Goal: Contribute content: Contribute content

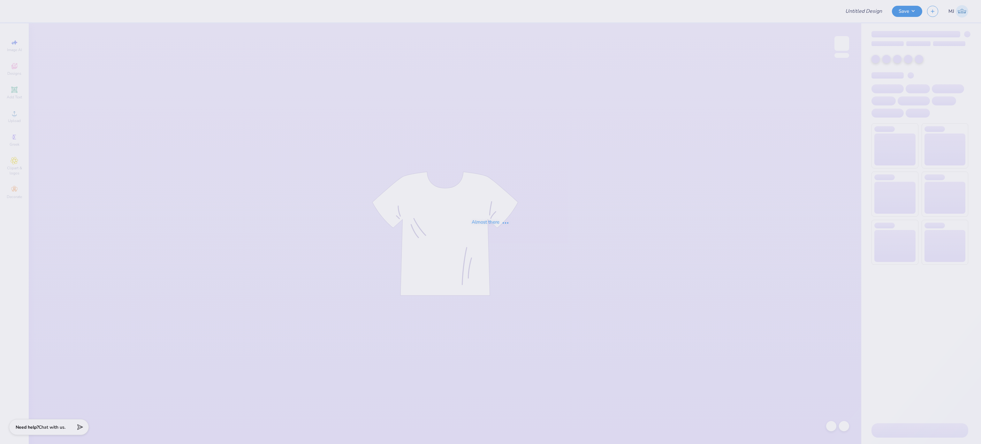
type input "MTV Fall Merch"
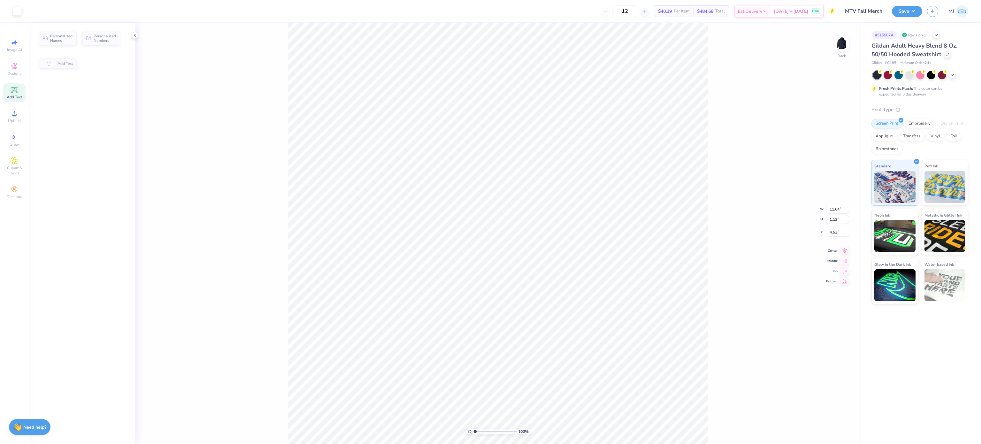
scroll to position [10, 1]
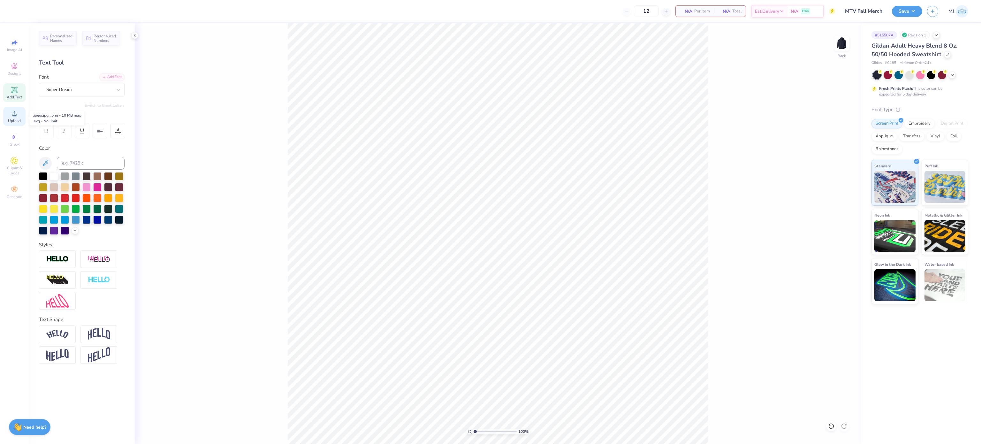
click at [17, 119] on span "Upload" at bounding box center [14, 120] width 13 height 5
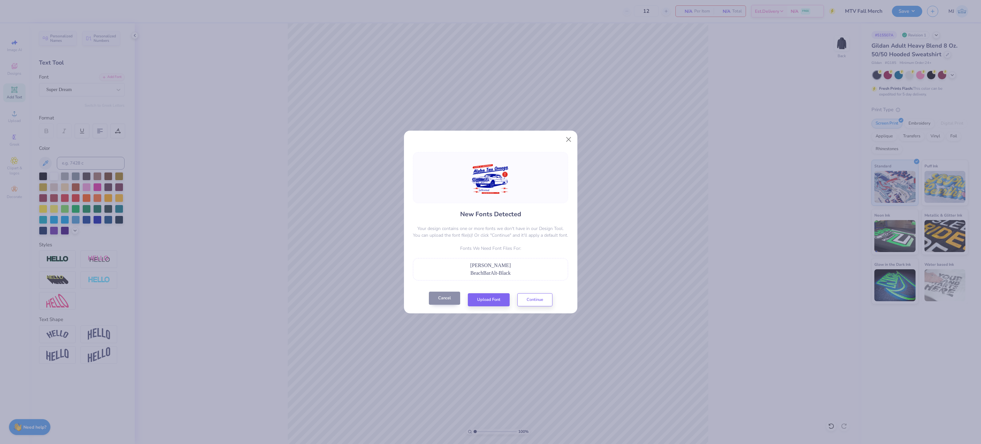
click at [443, 297] on button "Cancel" at bounding box center [444, 297] width 31 height 13
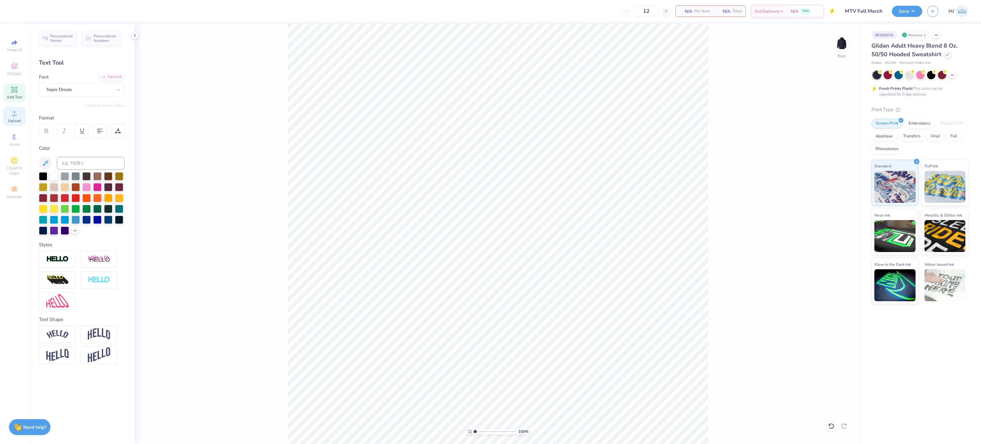
click at [8, 119] on span "Upload" at bounding box center [14, 120] width 13 height 5
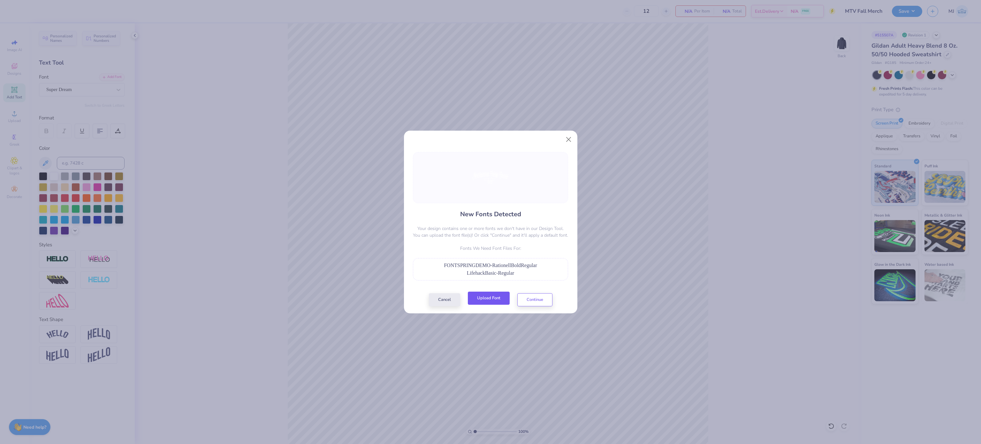
click at [490, 299] on button "Upload Font" at bounding box center [489, 297] width 42 height 13
click at [493, 299] on button "Upload Font" at bounding box center [489, 297] width 42 height 13
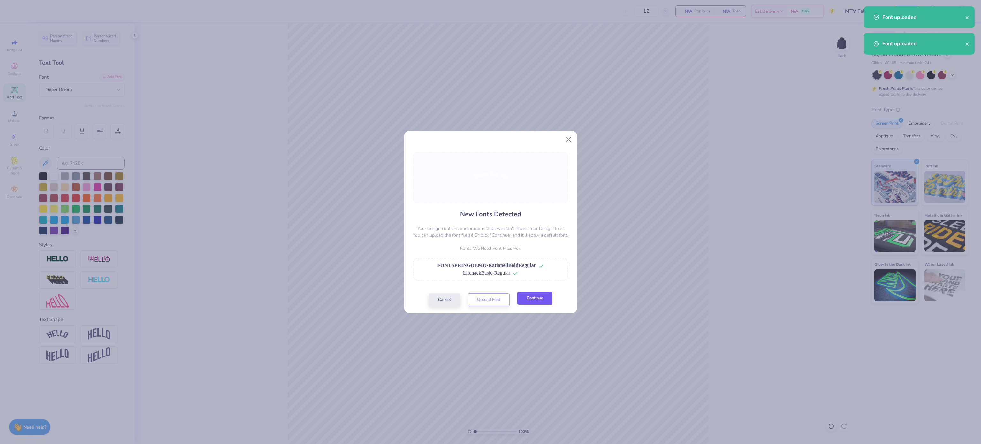
click at [526, 300] on button "Continue" at bounding box center [534, 297] width 35 height 13
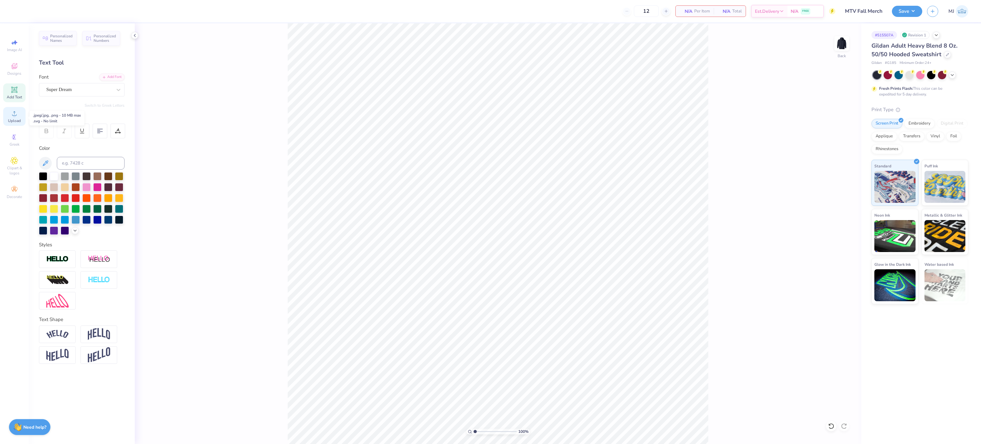
click at [16, 116] on icon at bounding box center [15, 114] width 8 height 8
click at [11, 123] on span "Upload" at bounding box center [14, 120] width 13 height 5
click at [561, 302] on li "Group" at bounding box center [566, 302] width 50 height 12
click at [833, 207] on input "15.00" at bounding box center [837, 204] width 23 height 9
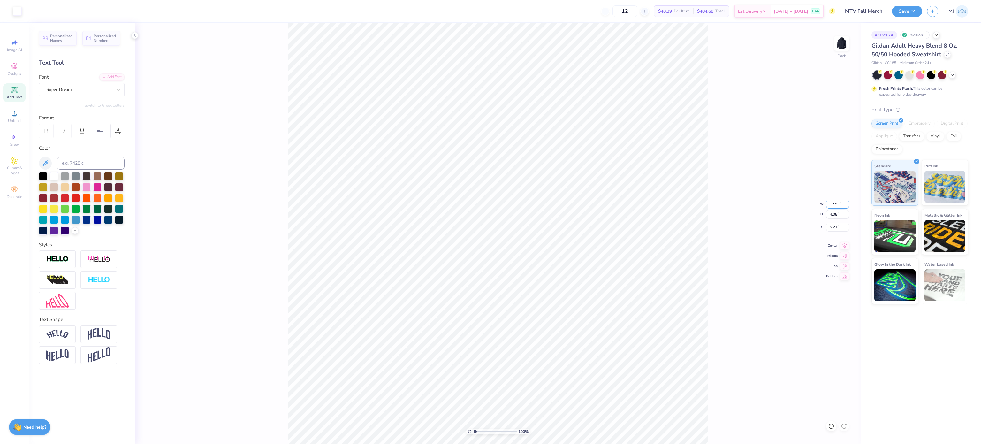
type input "12.50"
type input "4.08"
click at [831, 228] on input "5.21" at bounding box center [837, 227] width 23 height 9
type input "3.00"
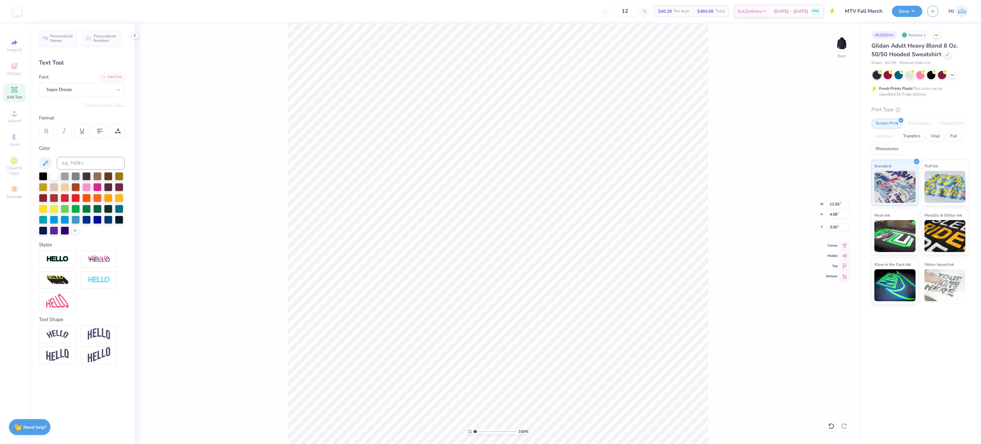
click at [788, 255] on div "100 % Back W 12.50 12.50 " H 4.08 4.08 " Y 3.00 3.00 " Center Middle Top Bottom" at bounding box center [498, 233] width 726 height 420
click at [916, 11] on button "Save" at bounding box center [907, 10] width 30 height 11
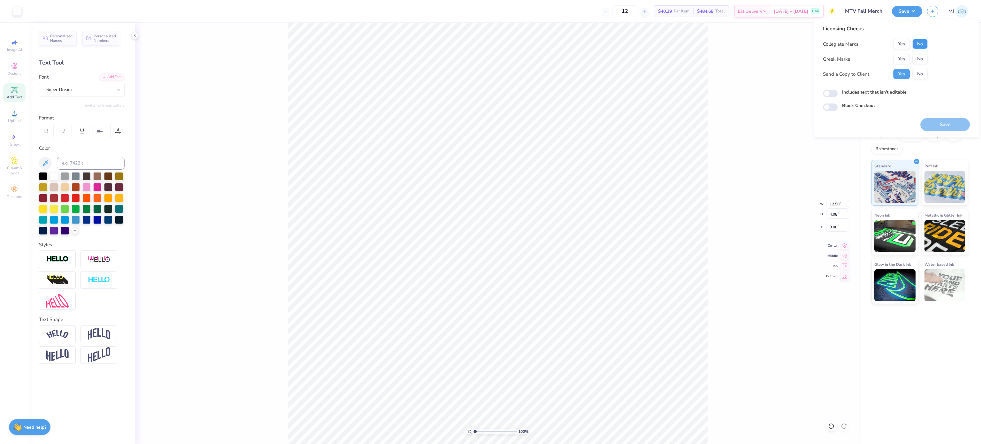
click at [920, 47] on button "No" at bounding box center [919, 44] width 15 height 10
click at [922, 56] on button "No" at bounding box center [919, 59] width 15 height 10
click at [835, 247] on div "Center" at bounding box center [837, 245] width 23 height 8
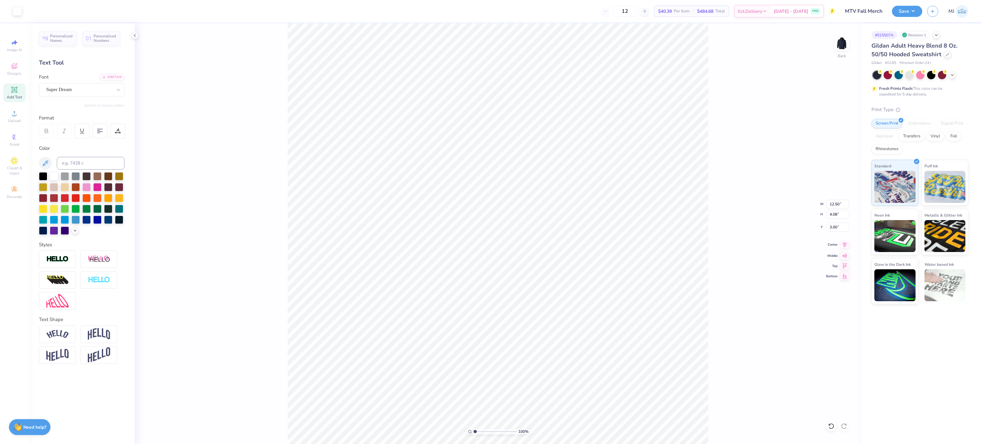
click at [834, 246] on span "Center" at bounding box center [831, 244] width 11 height 4
click at [900, 11] on button "Save" at bounding box center [907, 10] width 30 height 11
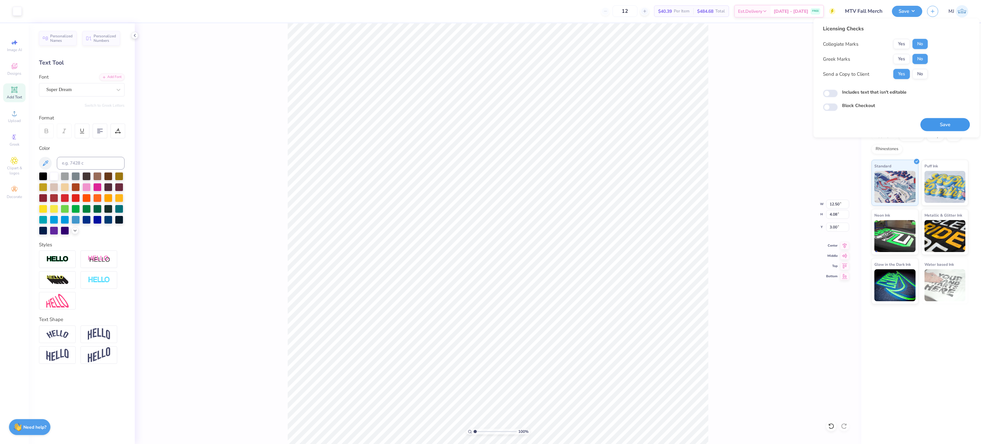
click at [948, 123] on button "Save" at bounding box center [944, 124] width 49 height 13
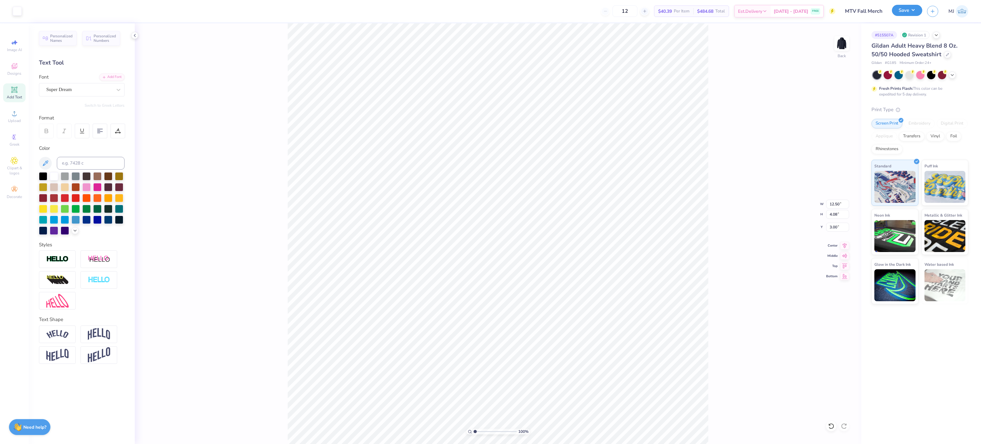
click at [915, 11] on button "Save" at bounding box center [907, 10] width 30 height 11
